Goal: Check status: Check status

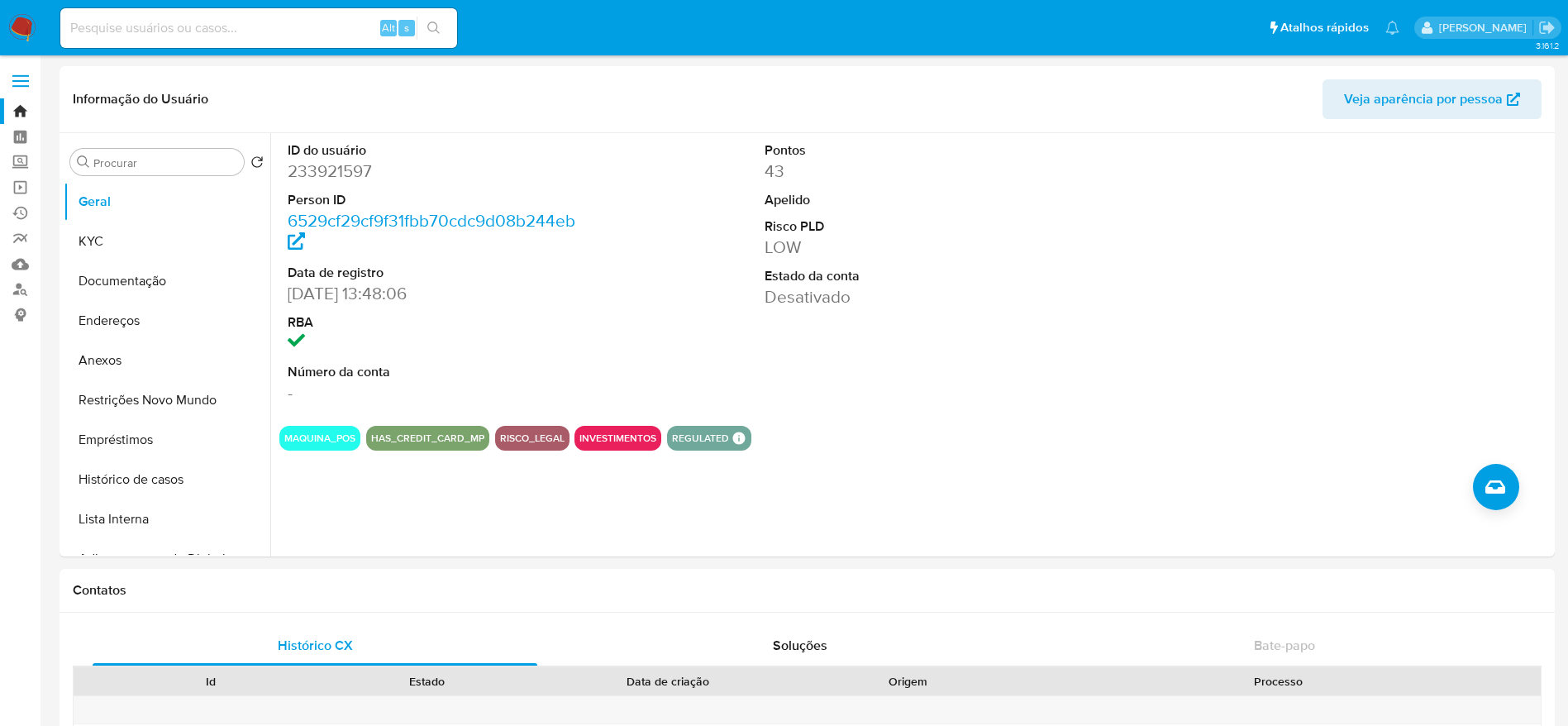
select select "10"
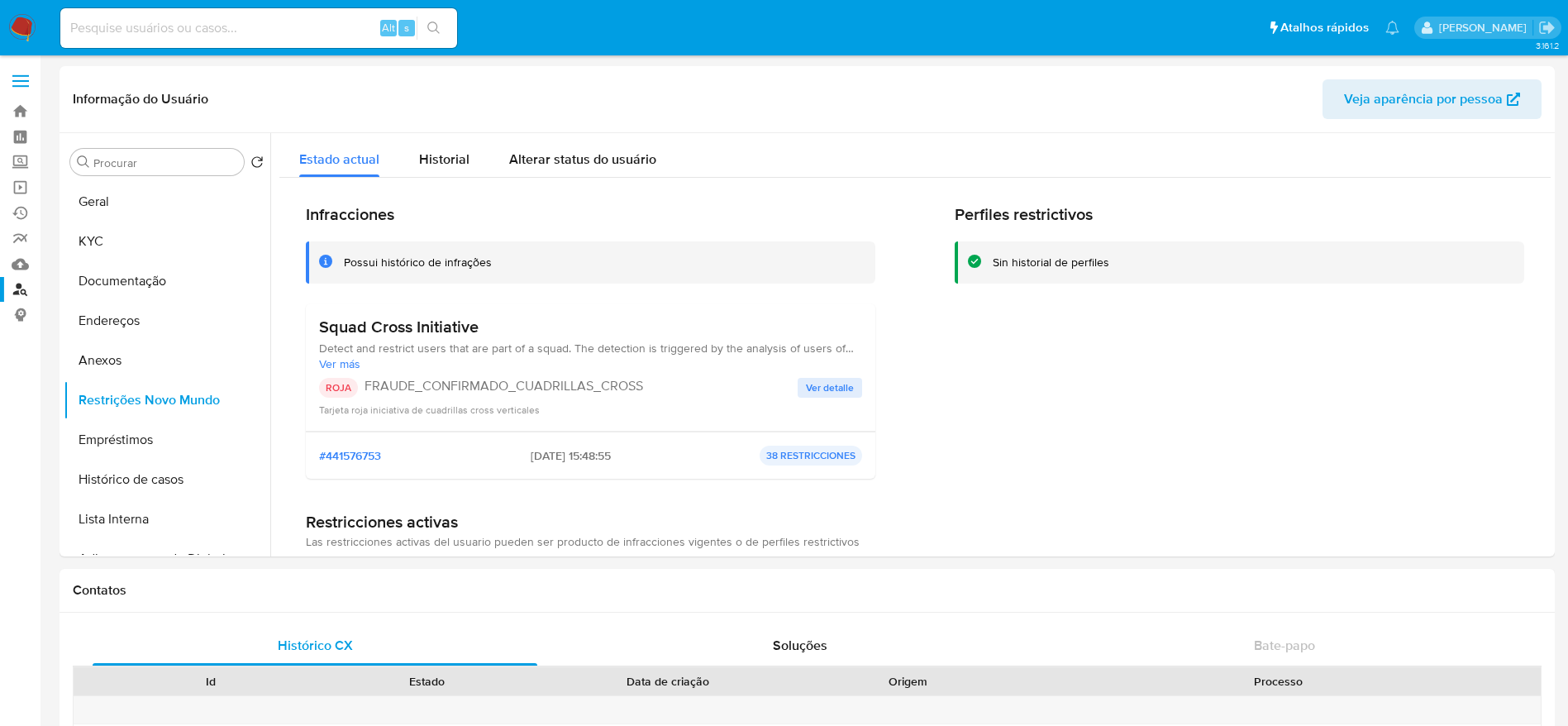
select select "10"
click at [260, 35] on input at bounding box center [259, 28] width 397 height 21
paste input "2473020121"
type input "2473020121"
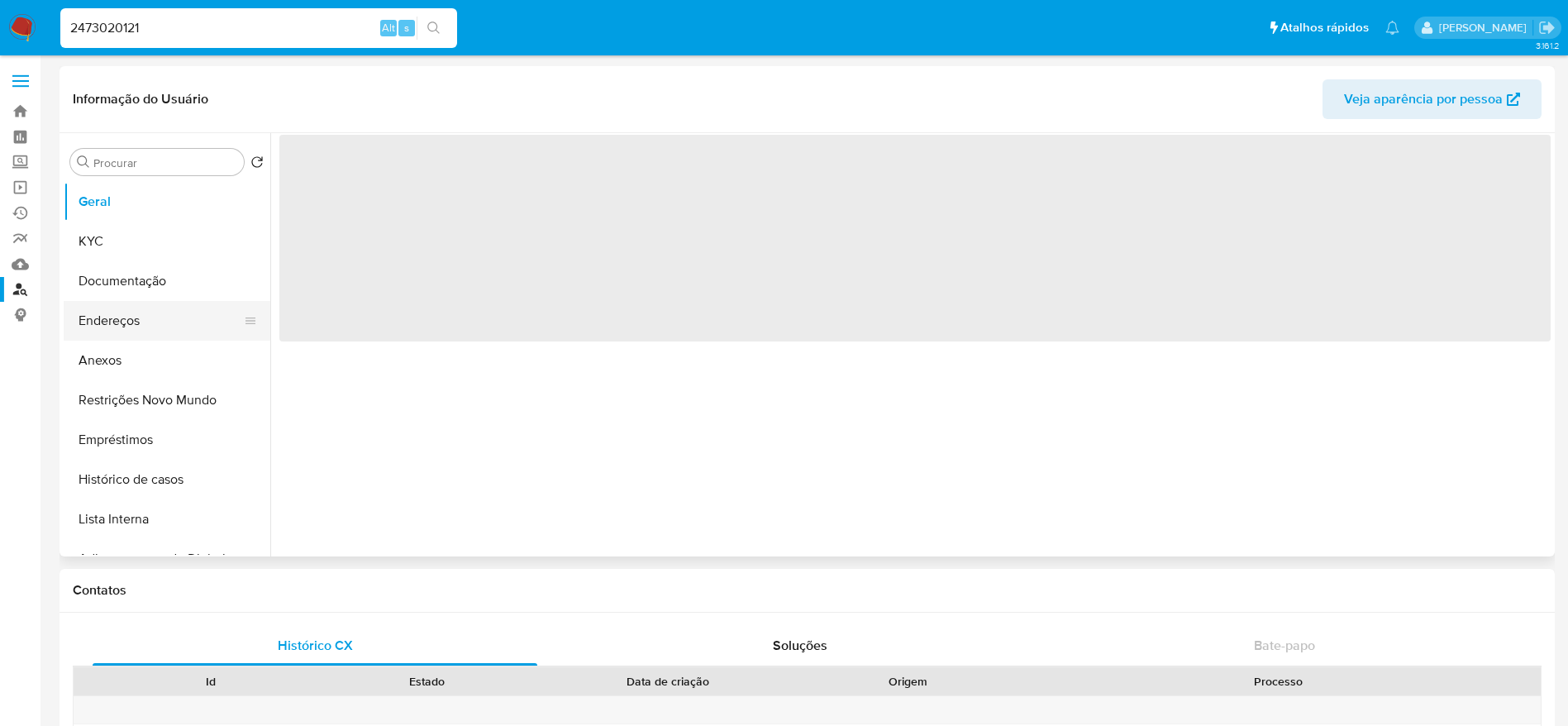
select select "10"
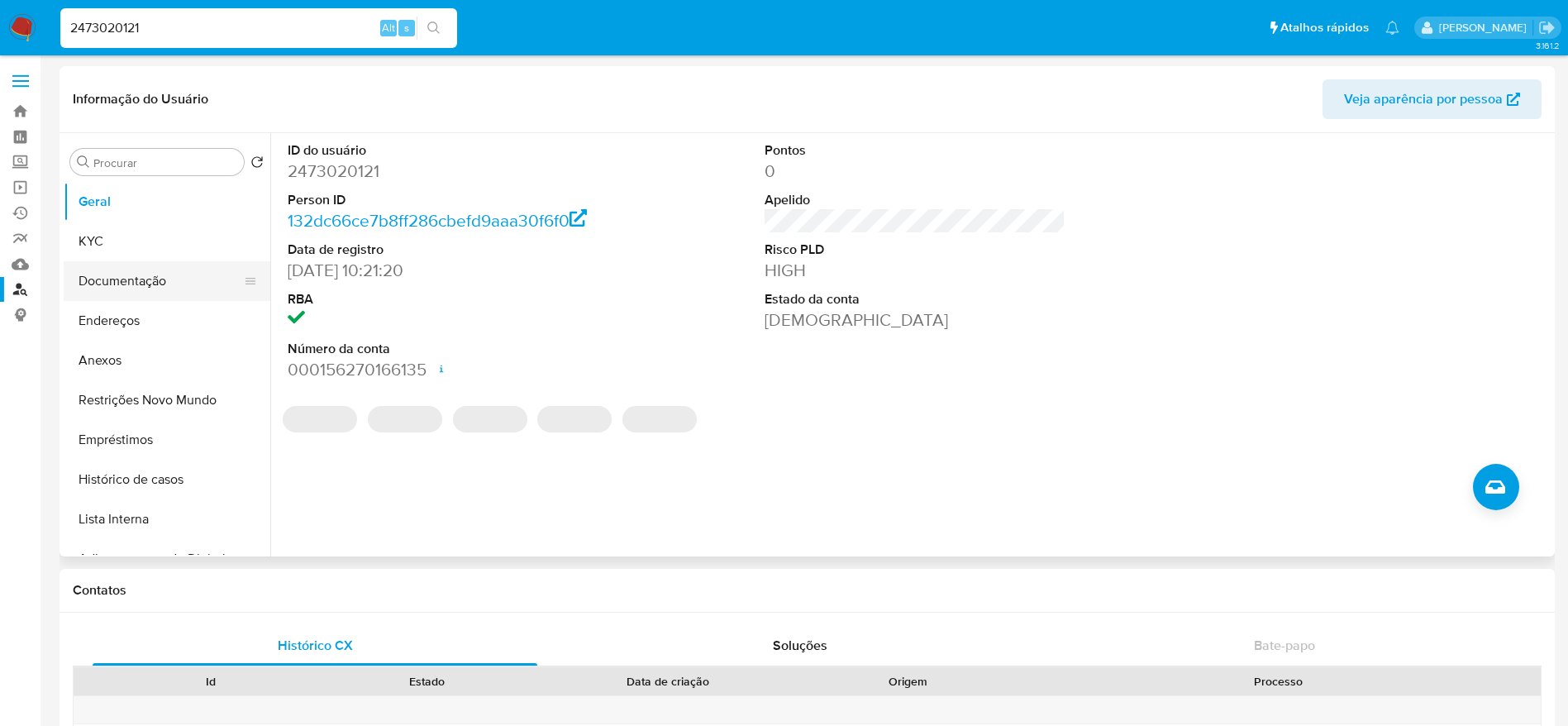
click at [121, 285] on button "Documentação" at bounding box center [160, 281] width 193 height 40
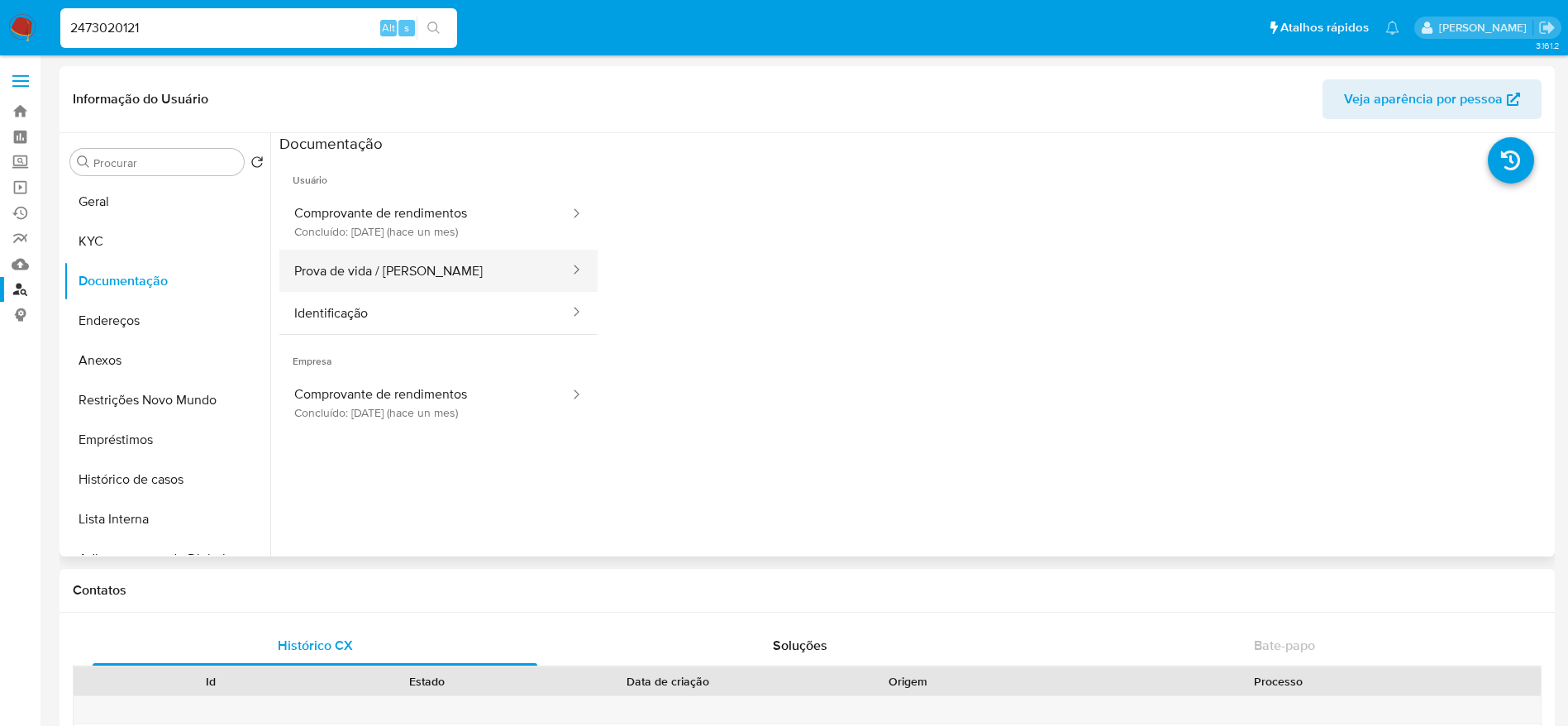
click at [408, 273] on button "Prova de vida / Selfie" at bounding box center [424, 271] width 291 height 43
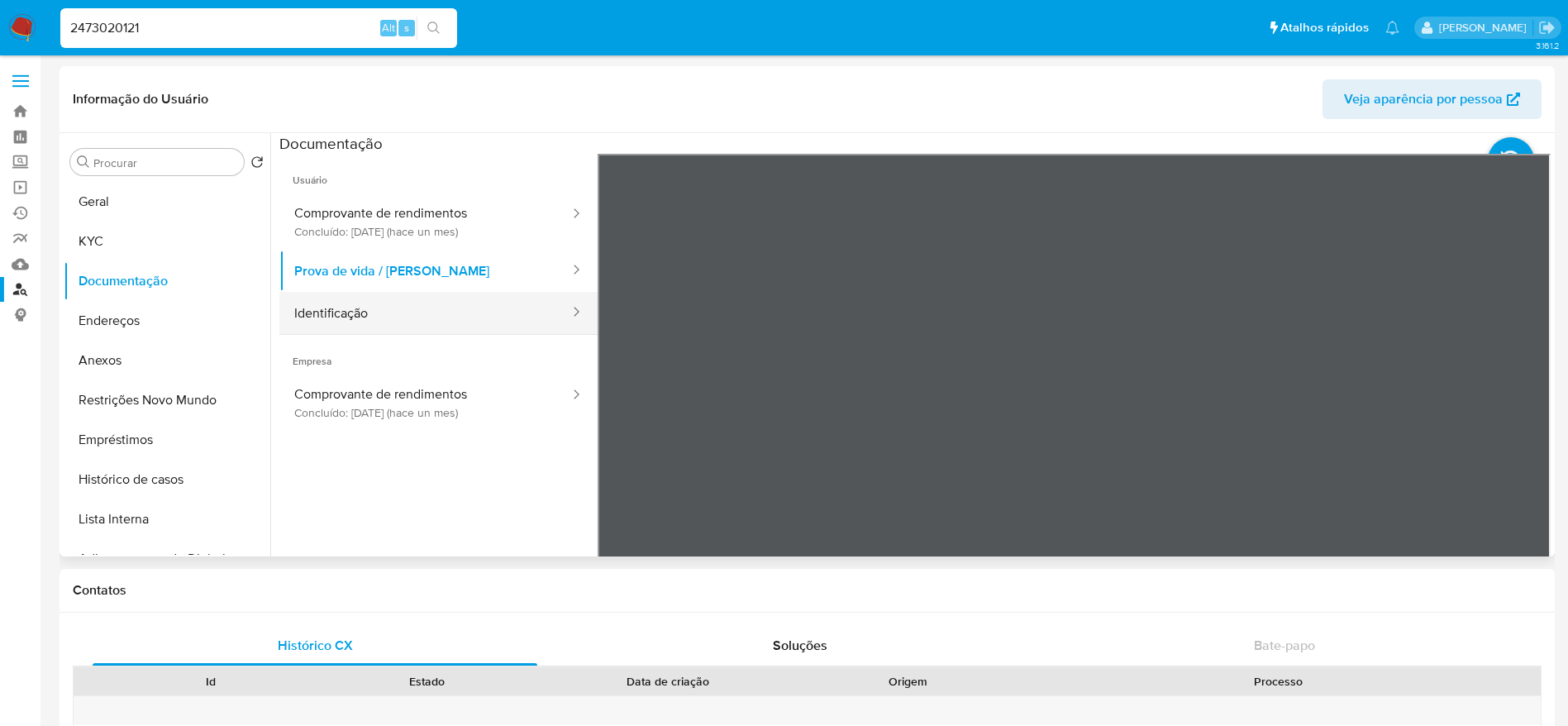
click at [456, 309] on button "Identificação" at bounding box center [424, 313] width 291 height 43
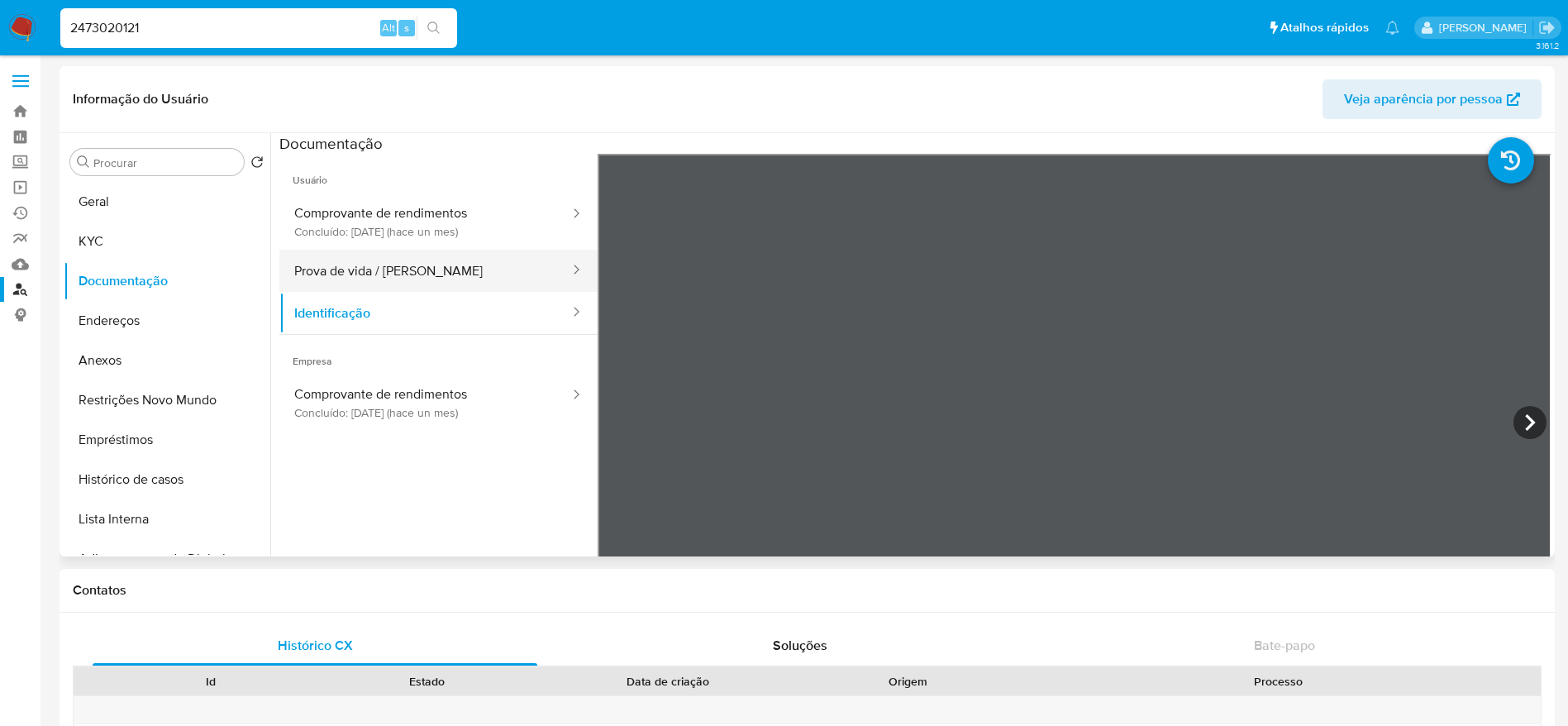
click at [381, 283] on button "Prova de vida / Selfie" at bounding box center [424, 271] width 291 height 43
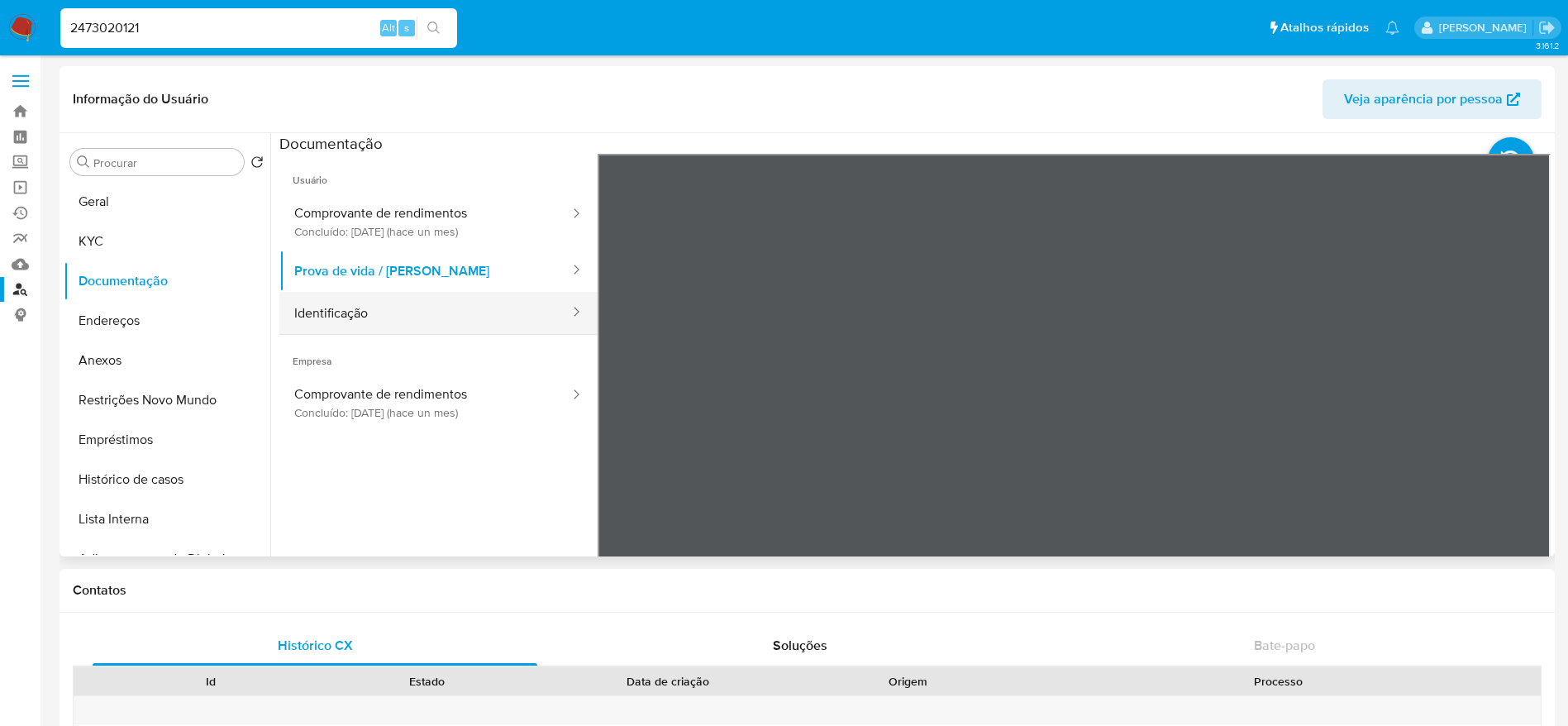
click at [436, 304] on button "Identificação" at bounding box center [424, 313] width 291 height 43
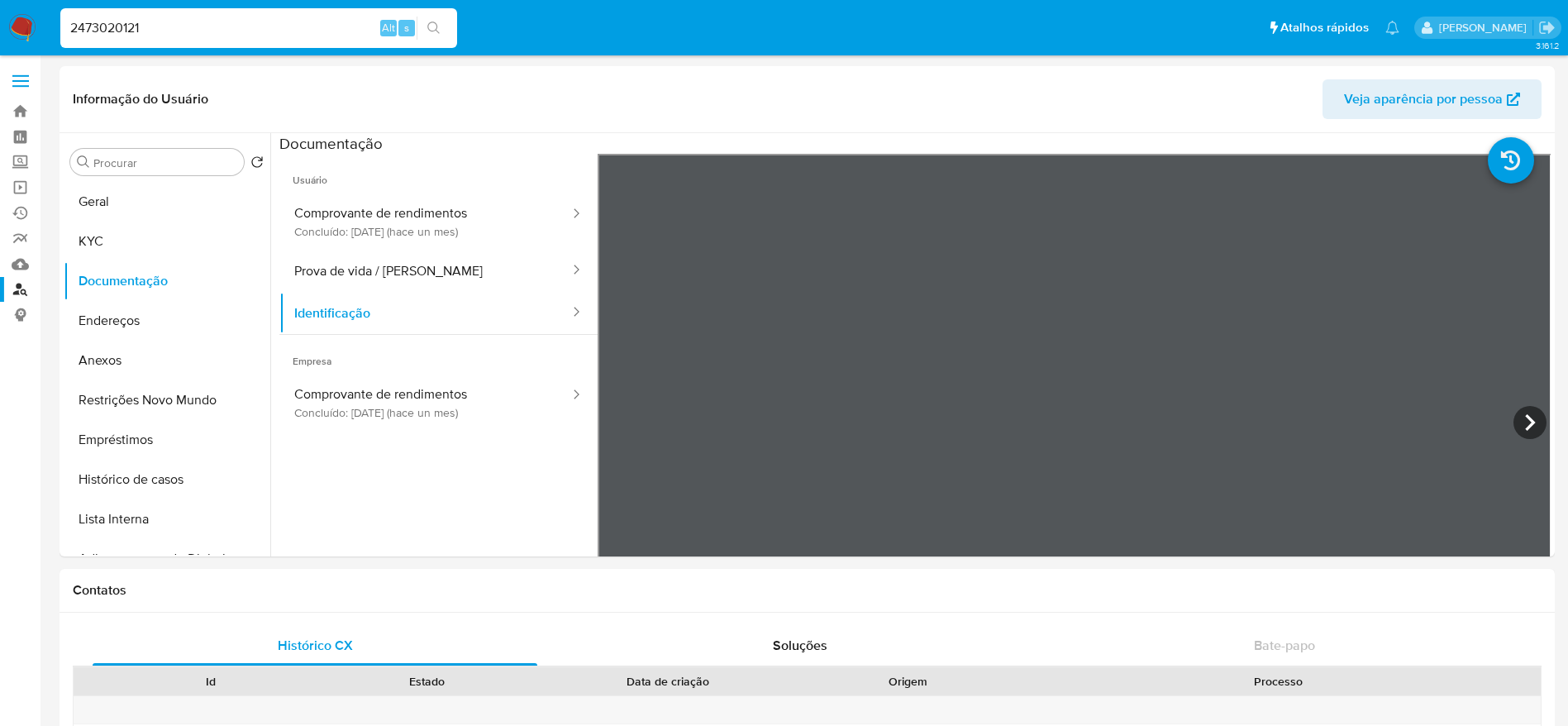
click at [1518, 420] on icon at bounding box center [1530, 422] width 33 height 33
click at [612, 418] on icon at bounding box center [617, 422] width 33 height 33
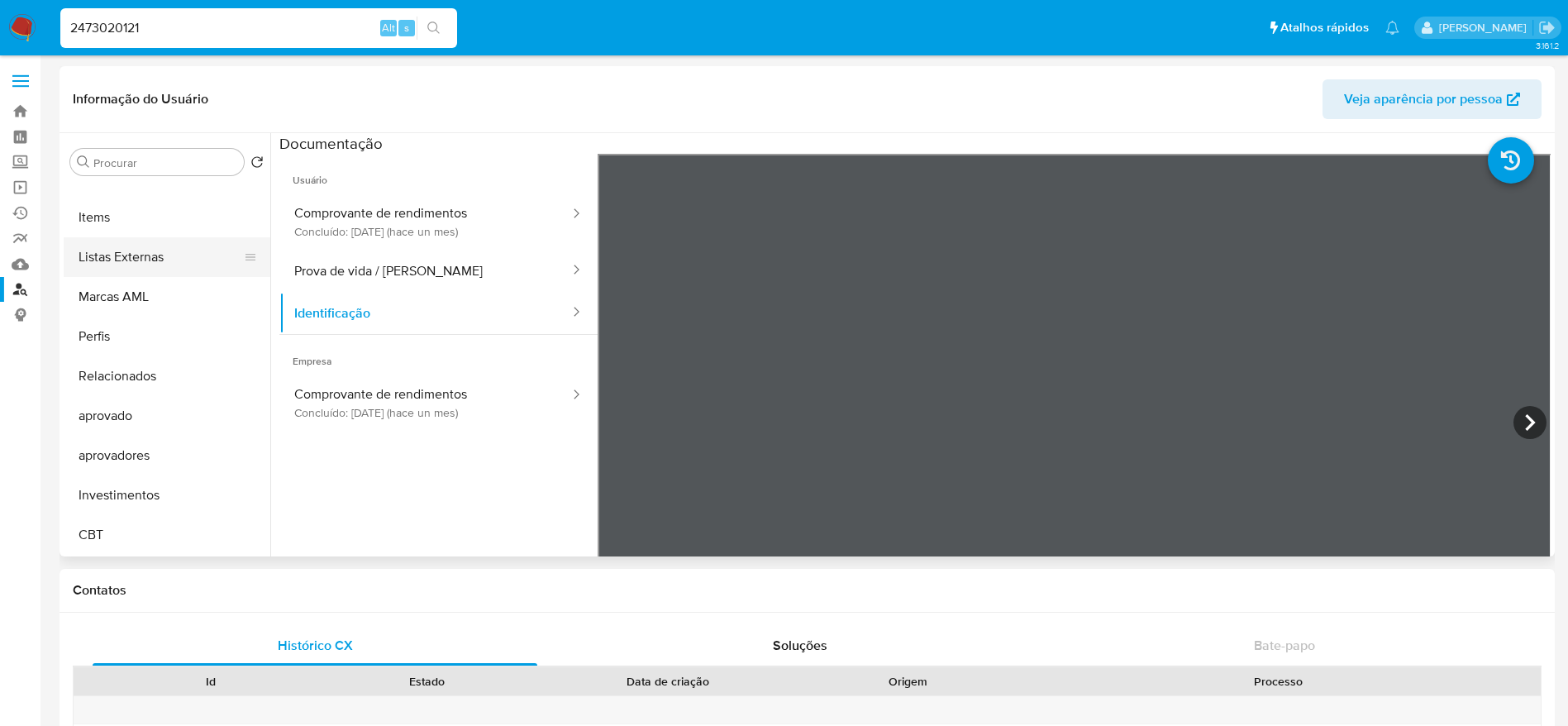
scroll to position [734, 0]
click at [177, 254] on button "IV Challenges" at bounding box center [160, 262] width 193 height 40
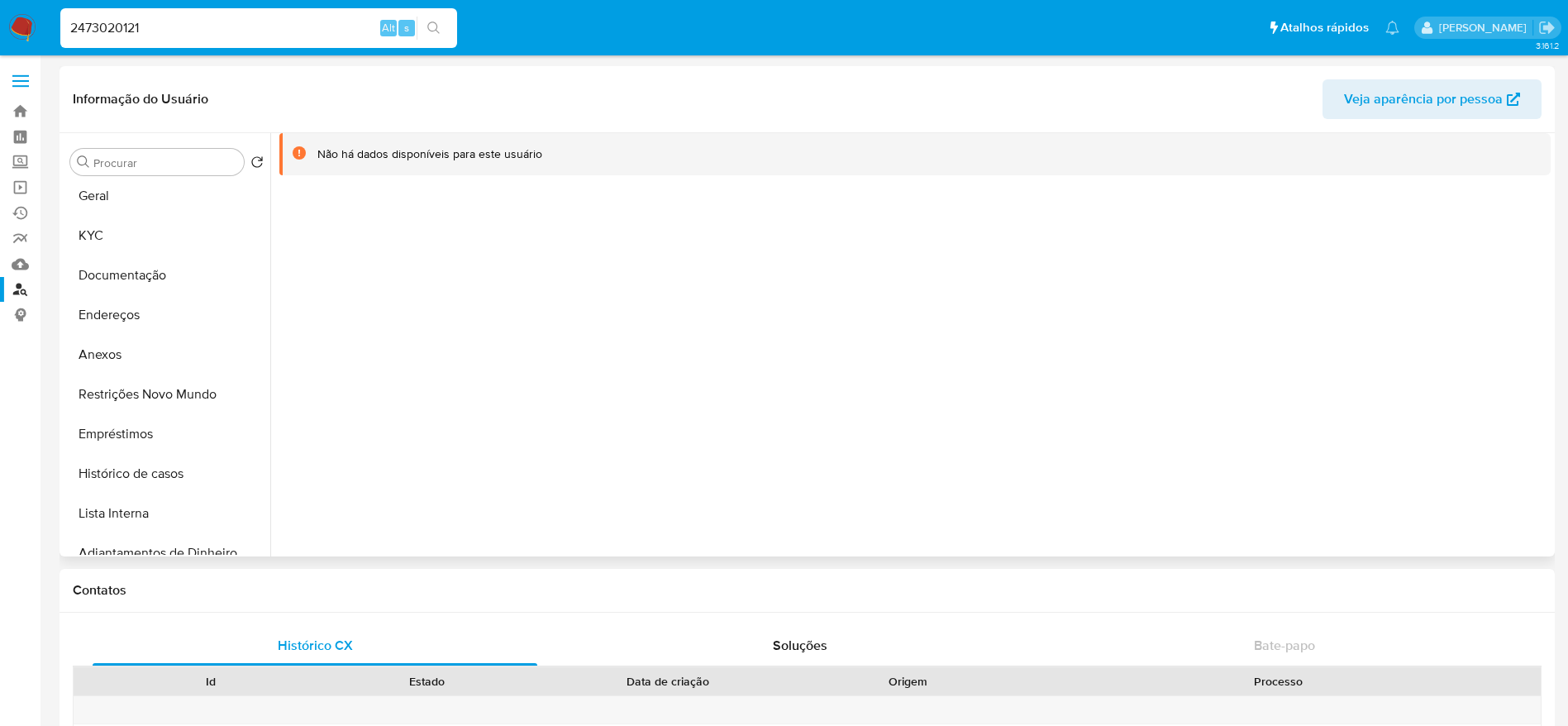
scroll to position [0, 0]
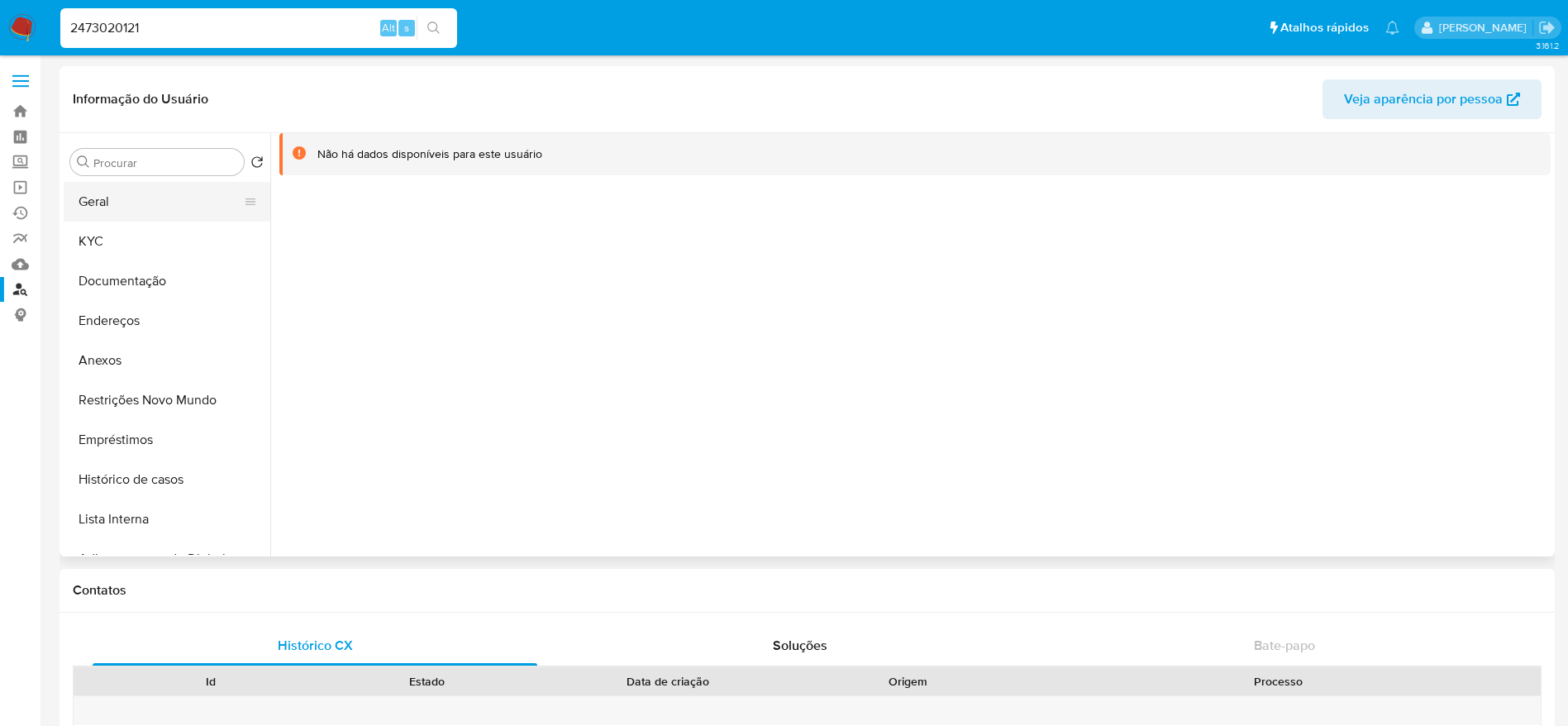
click at [120, 200] on button "Geral" at bounding box center [160, 201] width 193 height 40
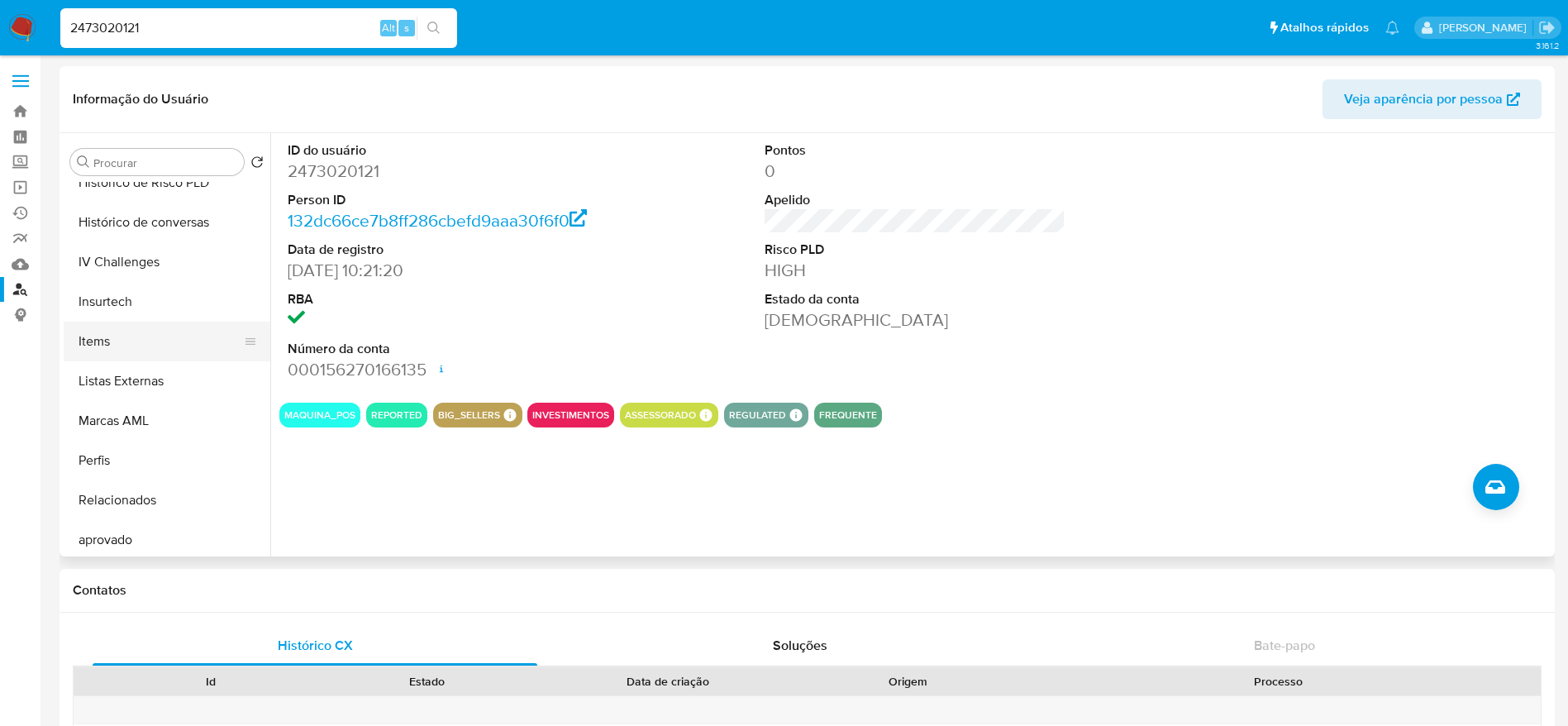
scroll to position [610, 0]
click at [147, 393] on button "IV Challenges" at bounding box center [160, 386] width 193 height 40
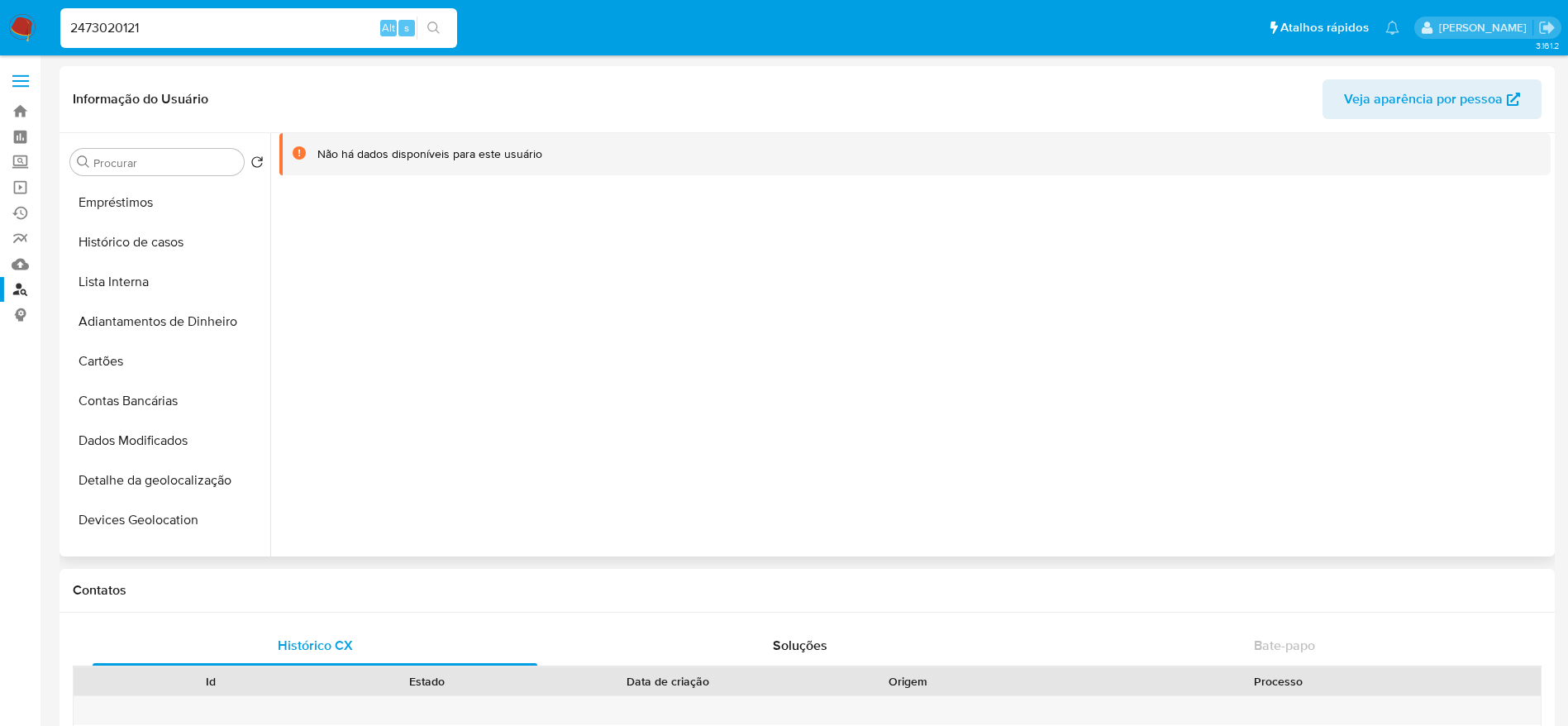
scroll to position [0, 0]
click at [111, 238] on button "KYC" at bounding box center [160, 241] width 193 height 40
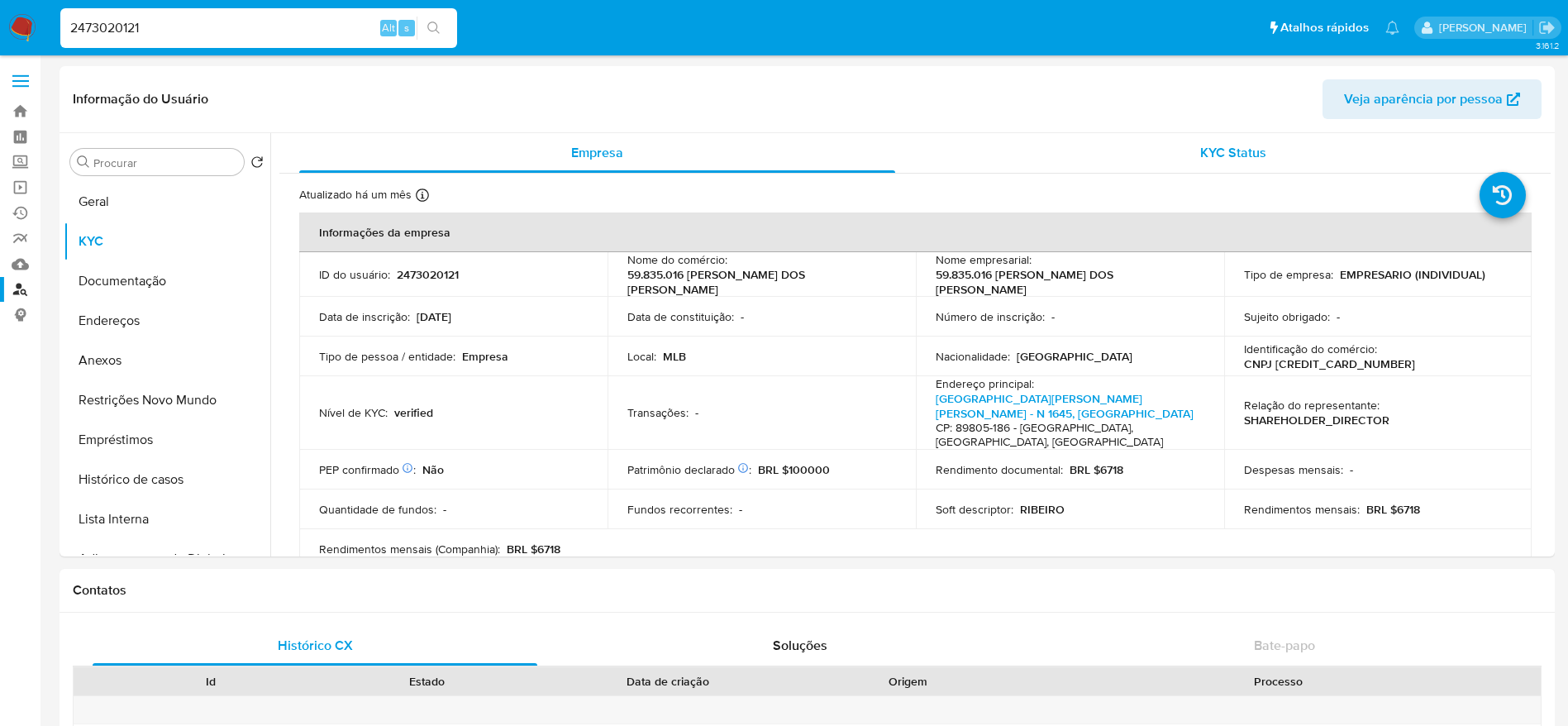
click at [1218, 152] on span "KYC Status" at bounding box center [1233, 152] width 66 height 19
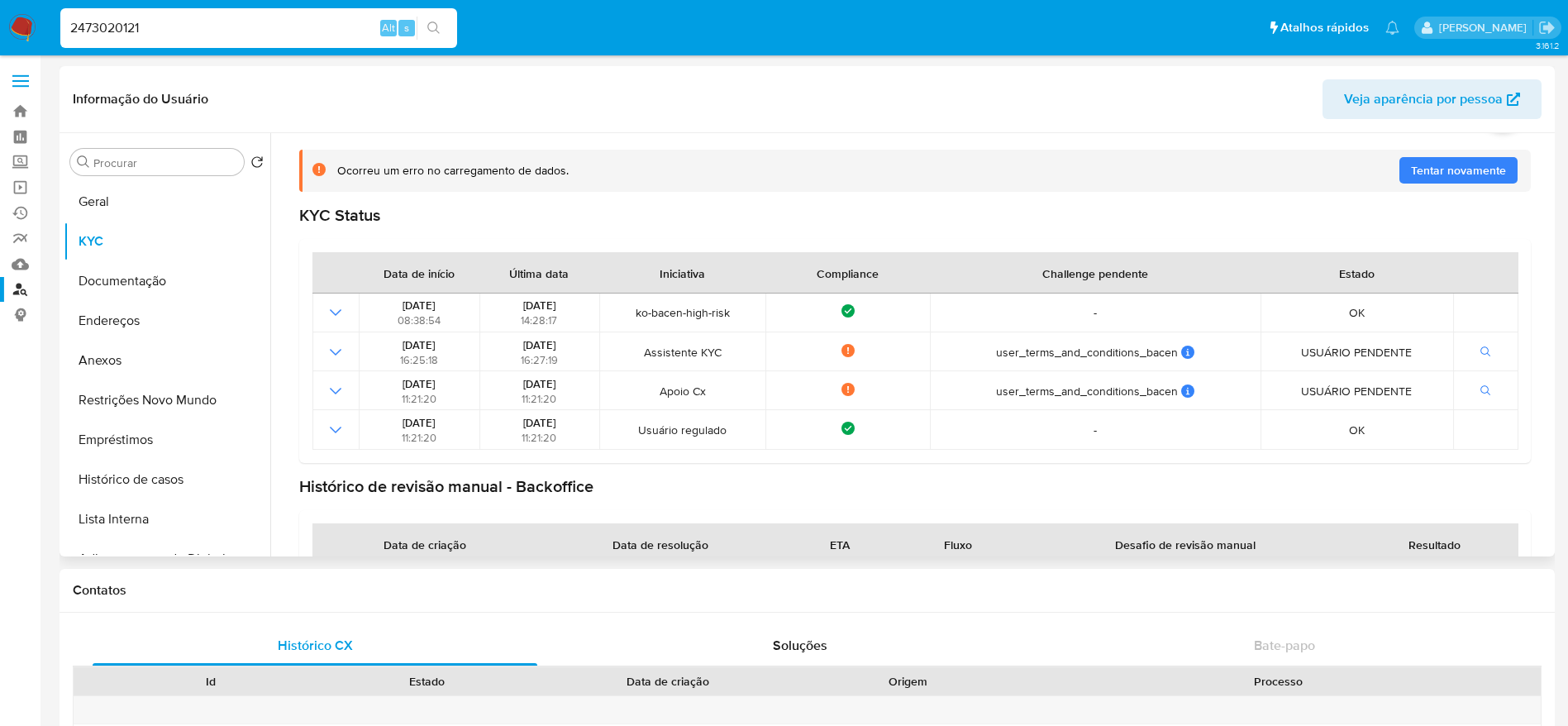
scroll to position [39, 0]
